Goal: Task Accomplishment & Management: Complete application form

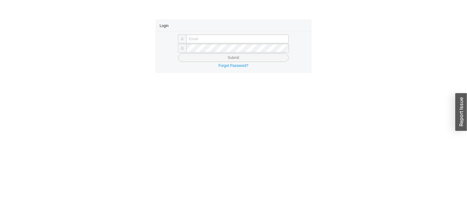
type input "[PERSON_NAME][EMAIL_ADDRESS][DOMAIN_NAME]"
click at [193, 61] on button "Submit" at bounding box center [233, 57] width 111 height 9
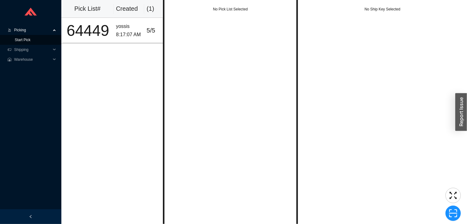
click at [30, 38] on link "Start Pick" at bounding box center [23, 40] width 16 height 4
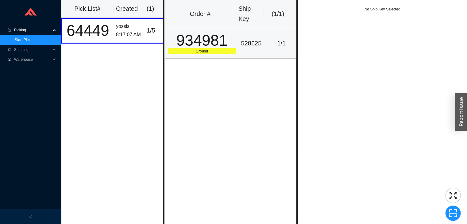
click at [241, 44] on div "528625" at bounding box center [253, 43] width 24 height 10
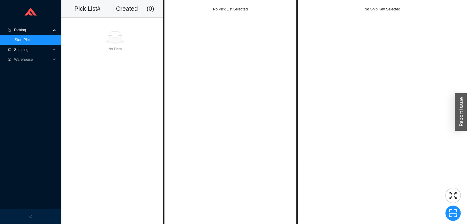
click at [23, 51] on span "Shipping" at bounding box center [32, 50] width 37 height 10
click at [23, 69] on link "Ship LTL" at bounding box center [22, 69] width 14 height 4
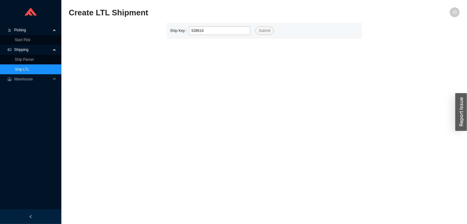
type input "528614"
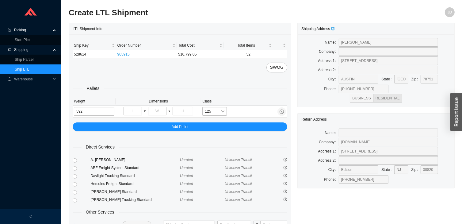
type input "592"
click at [135, 112] on input "tel" at bounding box center [133, 111] width 18 height 9
type input "48"
click at [161, 112] on input "tel" at bounding box center [157, 111] width 18 height 9
type input "54"
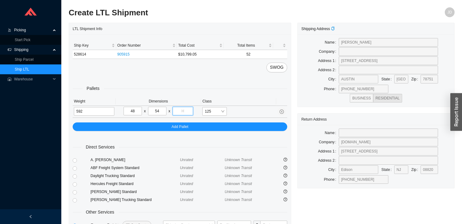
click at [184, 110] on input "tel" at bounding box center [183, 111] width 21 height 9
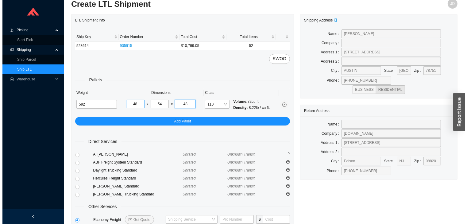
scroll to position [48, 0]
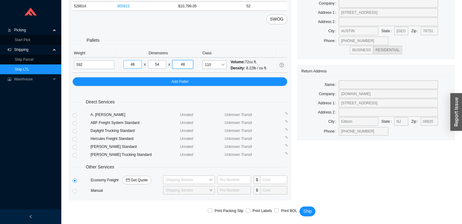
type input "48"
click at [137, 179] on span "Get Quote" at bounding box center [139, 180] width 17 height 6
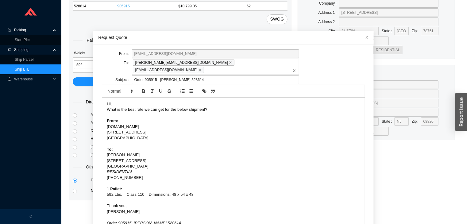
scroll to position [24, 0]
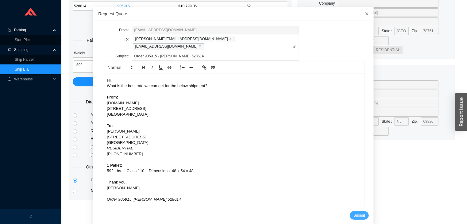
click at [353, 212] on span "Submit" at bounding box center [358, 215] width 11 height 6
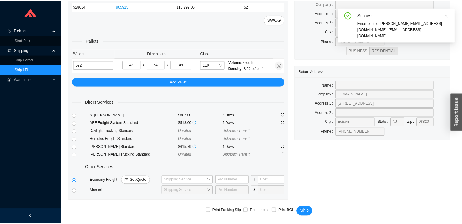
scroll to position [0, 0]
